Goal: Understand process/instructions: Learn how to perform a task or action

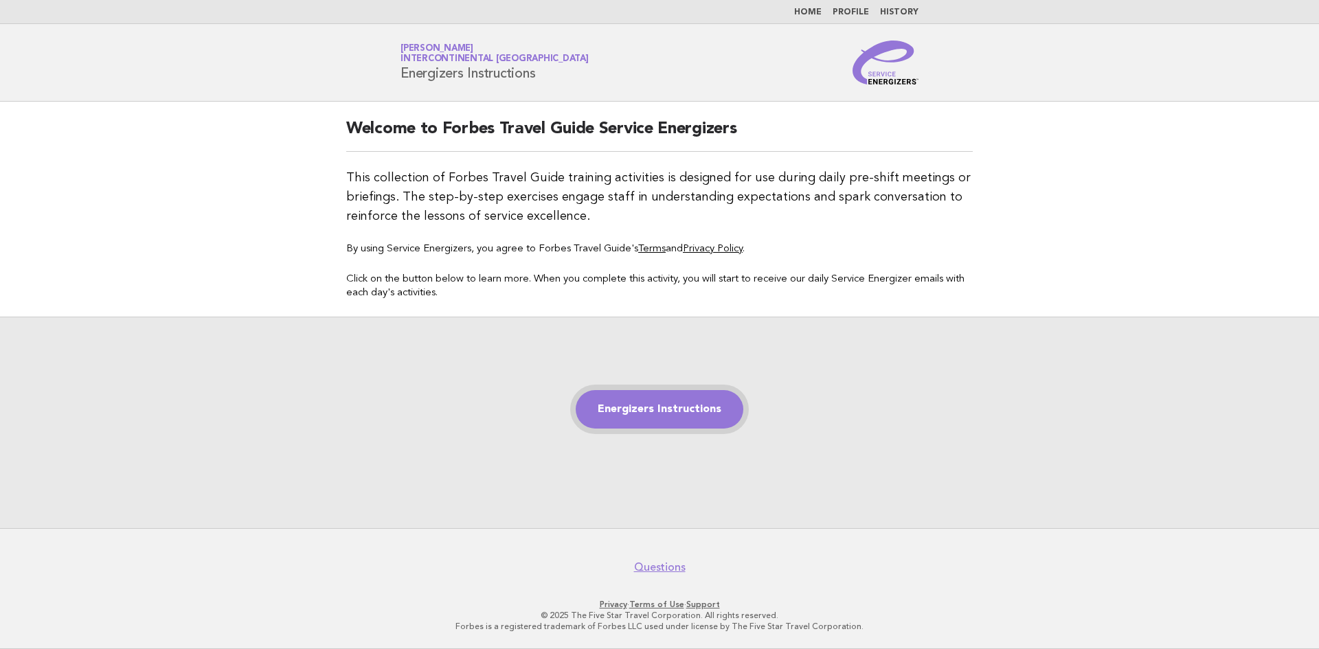
click at [683, 416] on link "Energizers Instructions" at bounding box center [660, 409] width 168 height 38
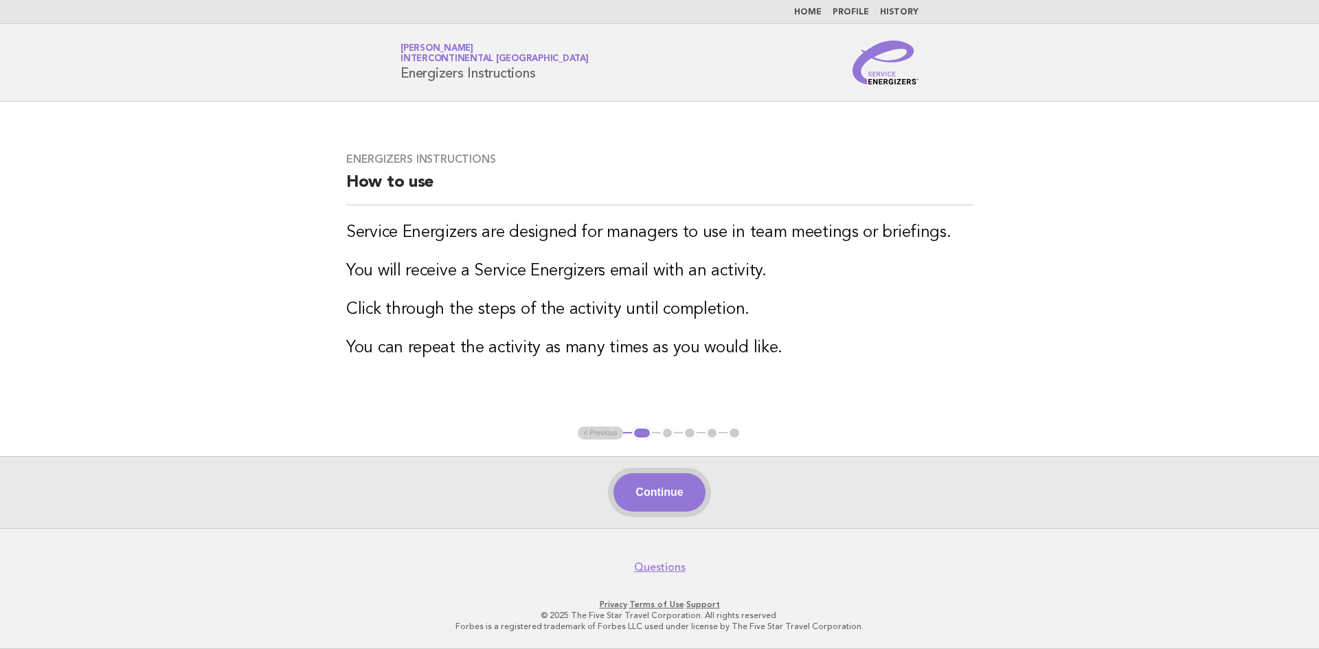
click at [655, 486] on button "Continue" at bounding box center [658, 492] width 91 height 38
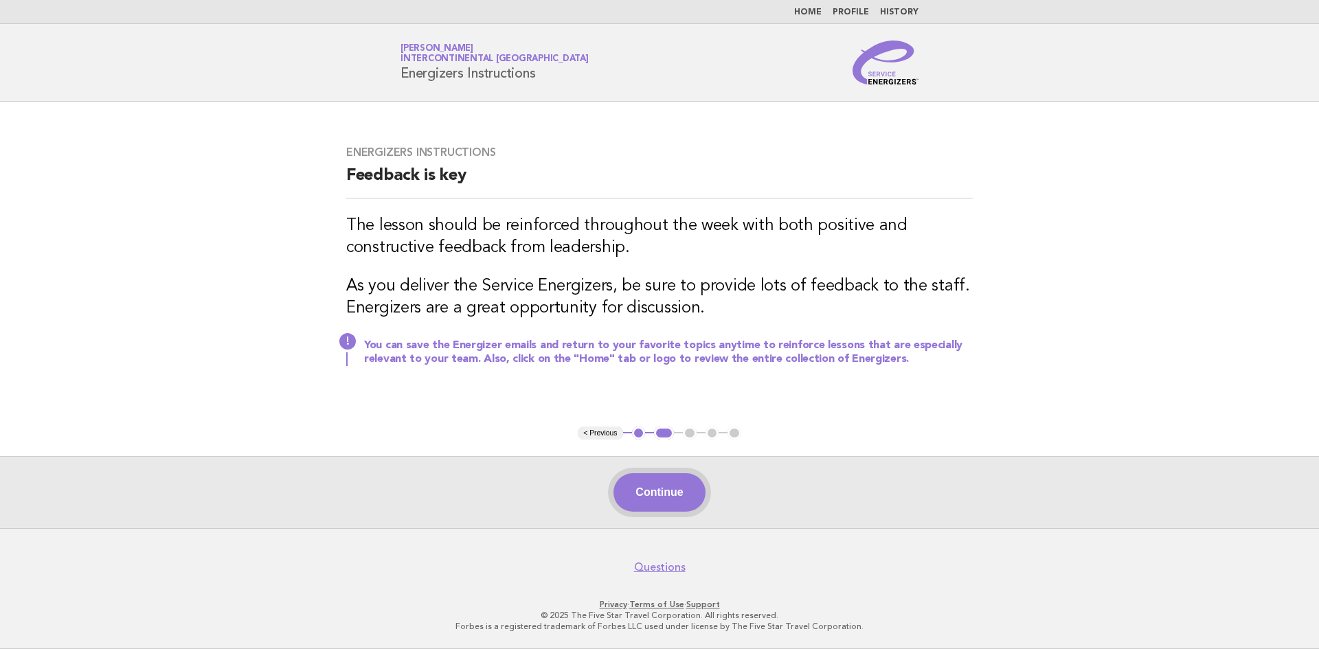
click at [685, 501] on button "Continue" at bounding box center [658, 492] width 91 height 38
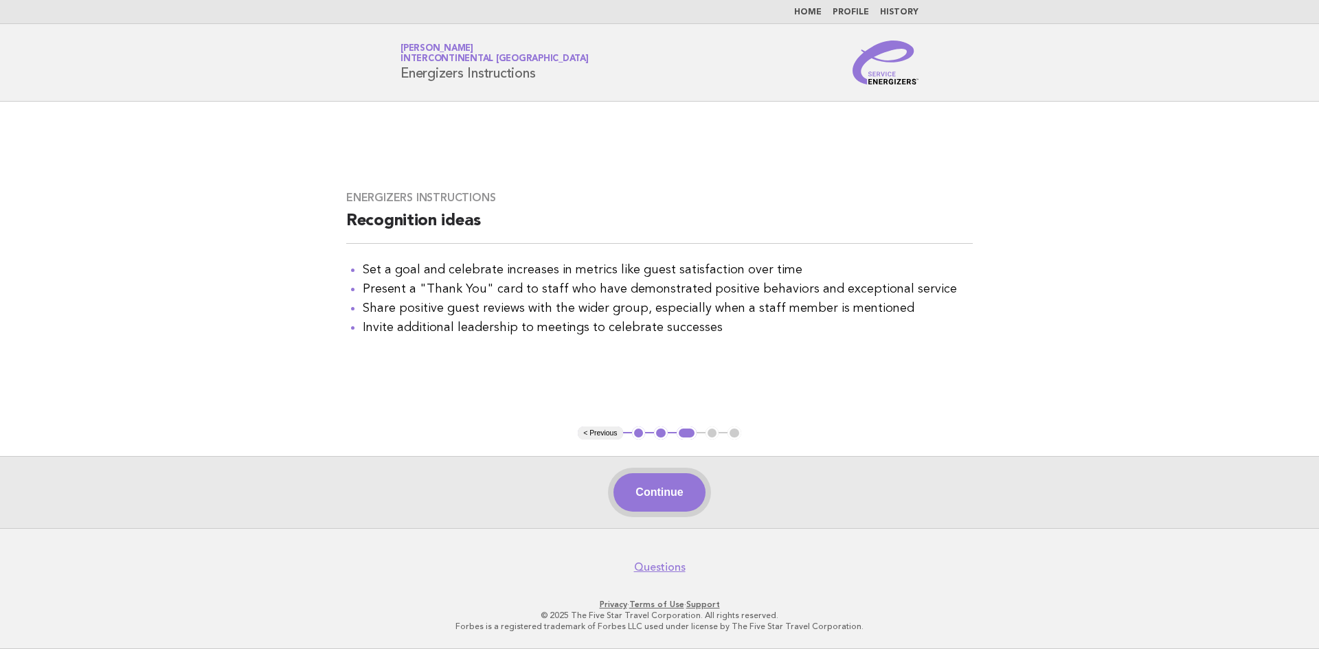
click at [666, 501] on button "Continue" at bounding box center [658, 492] width 91 height 38
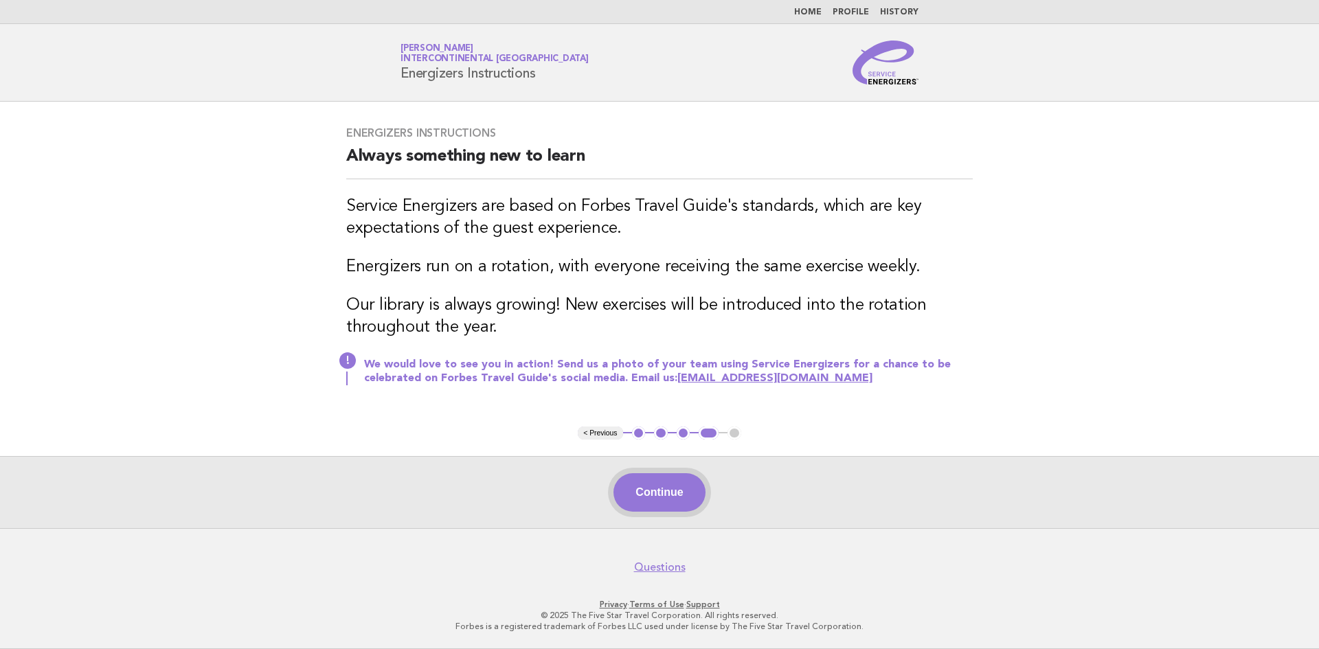
click at [655, 492] on button "Continue" at bounding box center [658, 492] width 91 height 38
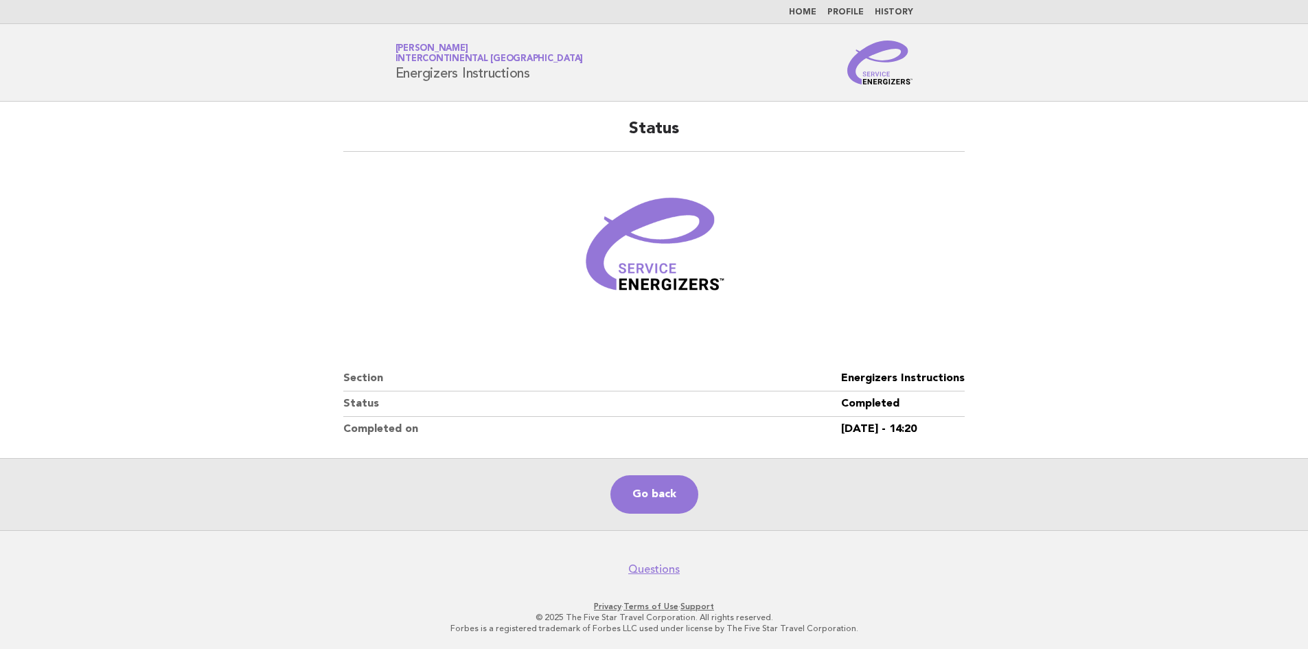
scroll to position [1, 0]
click at [657, 501] on link "Go back" at bounding box center [655, 493] width 88 height 38
